Goal: Navigation & Orientation: Find specific page/section

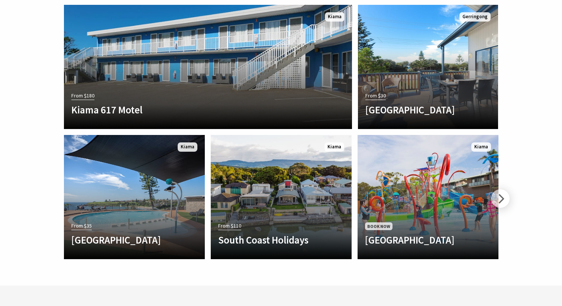
scroll to position [2120, 0]
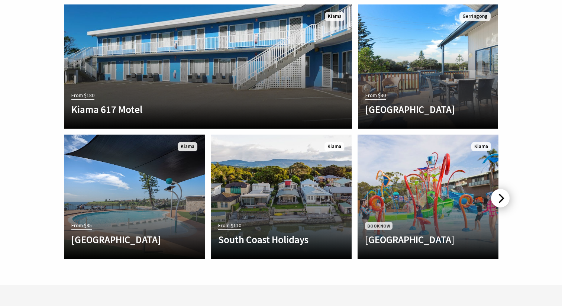
click at [504, 189] on div at bounding box center [500, 198] width 19 height 19
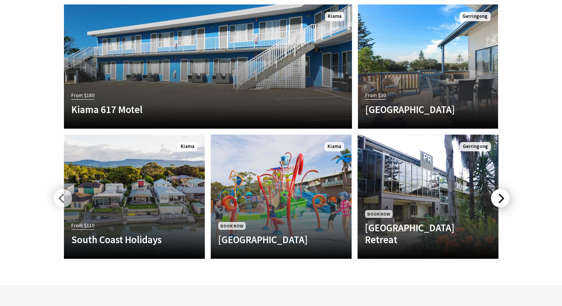
click at [504, 189] on div at bounding box center [500, 198] width 19 height 19
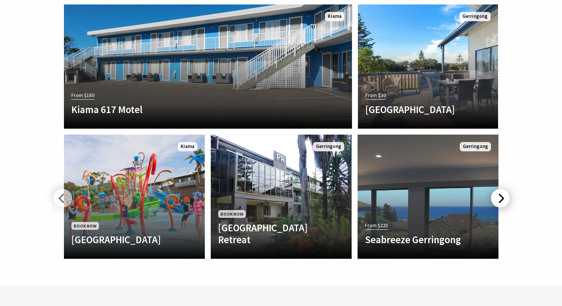
click at [504, 189] on div at bounding box center [500, 198] width 19 height 19
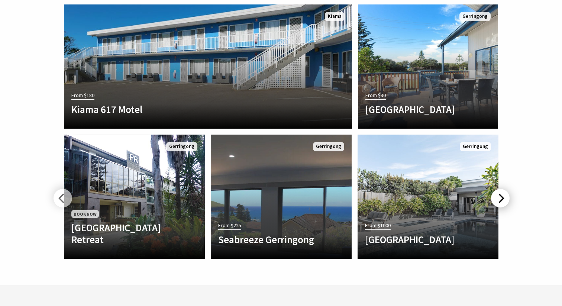
click at [504, 189] on div at bounding box center [500, 198] width 19 height 19
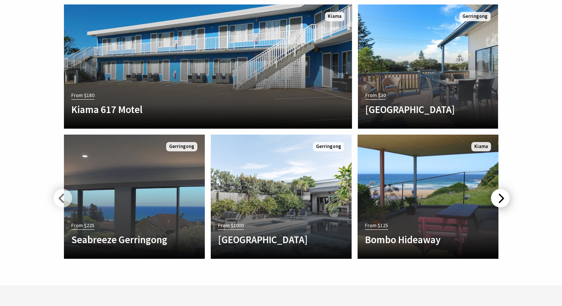
click at [504, 189] on div at bounding box center [500, 198] width 19 height 19
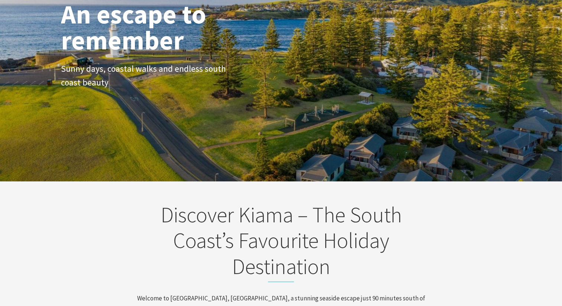
scroll to position [0, 0]
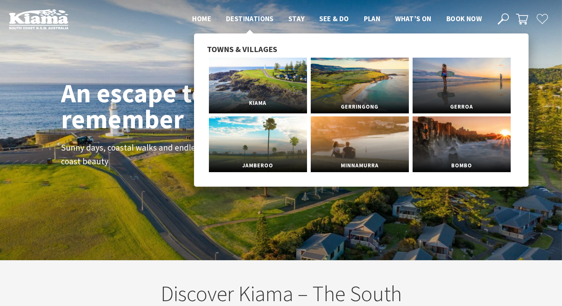
click at [243, 65] on link "Kiama" at bounding box center [258, 86] width 98 height 56
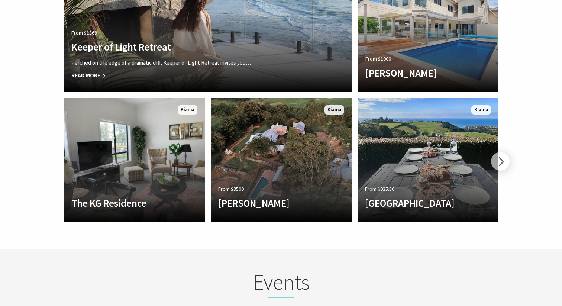
scroll to position [1708, 0]
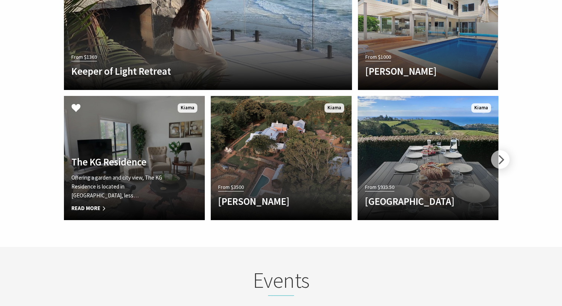
click at [99, 167] on div "The KG Residence Offering a garden and city view, The KG Residence is located i…" at bounding box center [124, 184] width 120 height 57
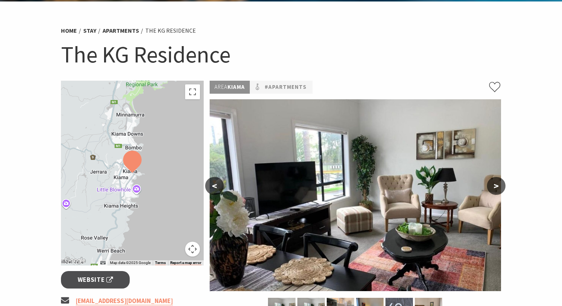
scroll to position [84, 0]
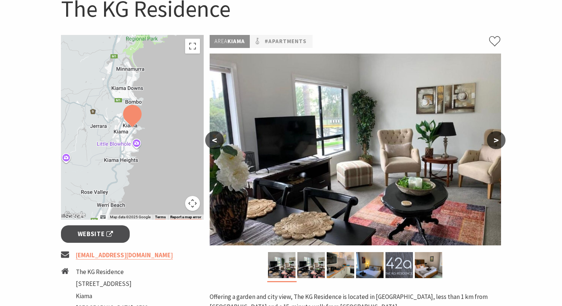
click at [497, 146] on button ">" at bounding box center [496, 140] width 19 height 18
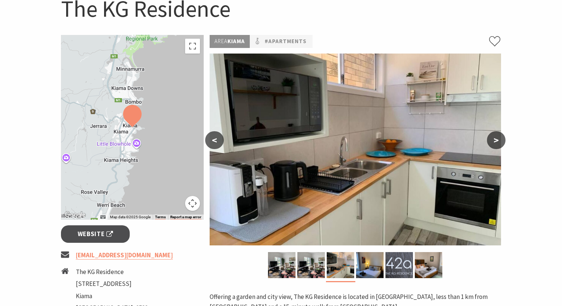
click at [497, 146] on button ">" at bounding box center [496, 140] width 19 height 18
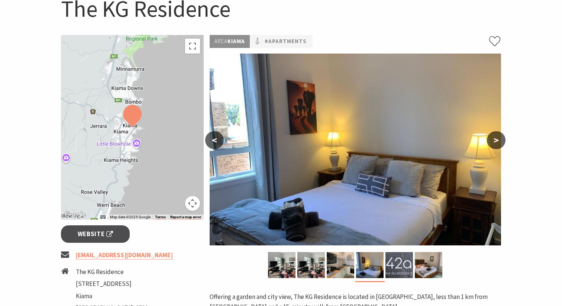
click at [497, 146] on button ">" at bounding box center [496, 140] width 19 height 18
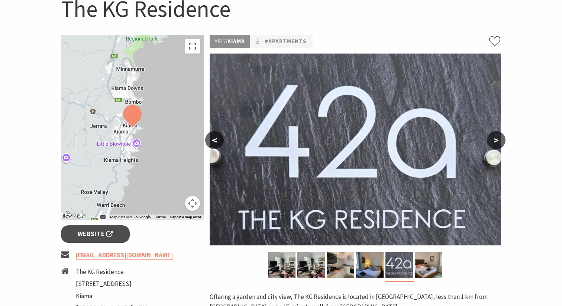
click at [497, 146] on button ">" at bounding box center [496, 140] width 19 height 18
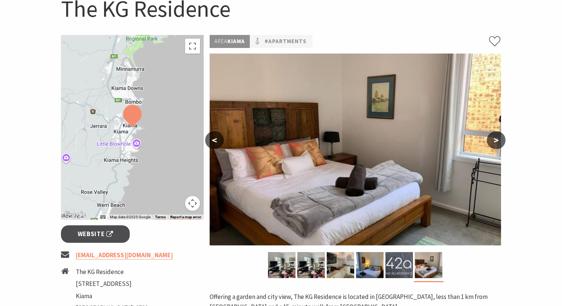
click at [497, 146] on button ">" at bounding box center [496, 140] width 19 height 18
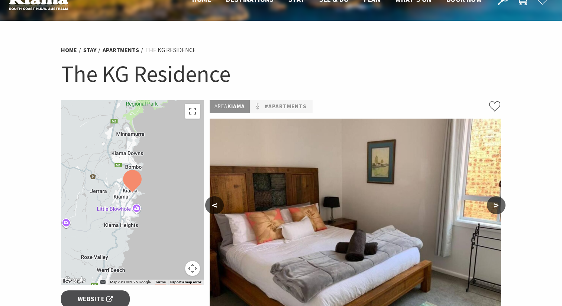
scroll to position [0, 0]
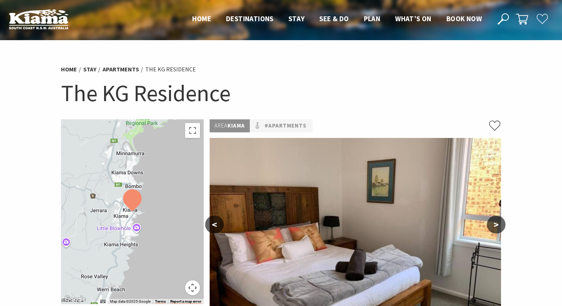
click at [504, 223] on button ">" at bounding box center [496, 225] width 19 height 18
click at [490, 224] on button ">" at bounding box center [496, 225] width 19 height 18
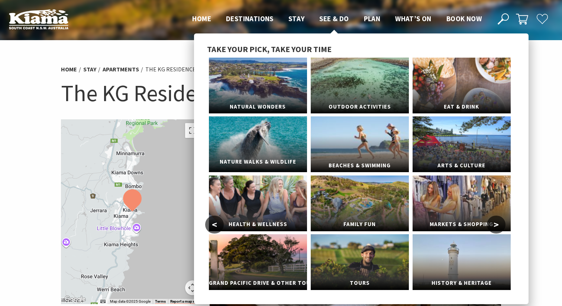
click at [252, 154] on link "Nature Walks & Wildlife" at bounding box center [258, 144] width 98 height 56
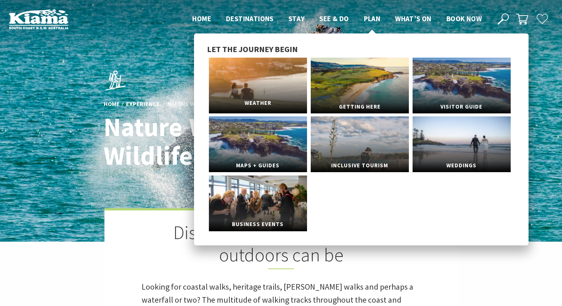
click at [281, 85] on link "Weather" at bounding box center [258, 86] width 98 height 56
